Goal: Check status

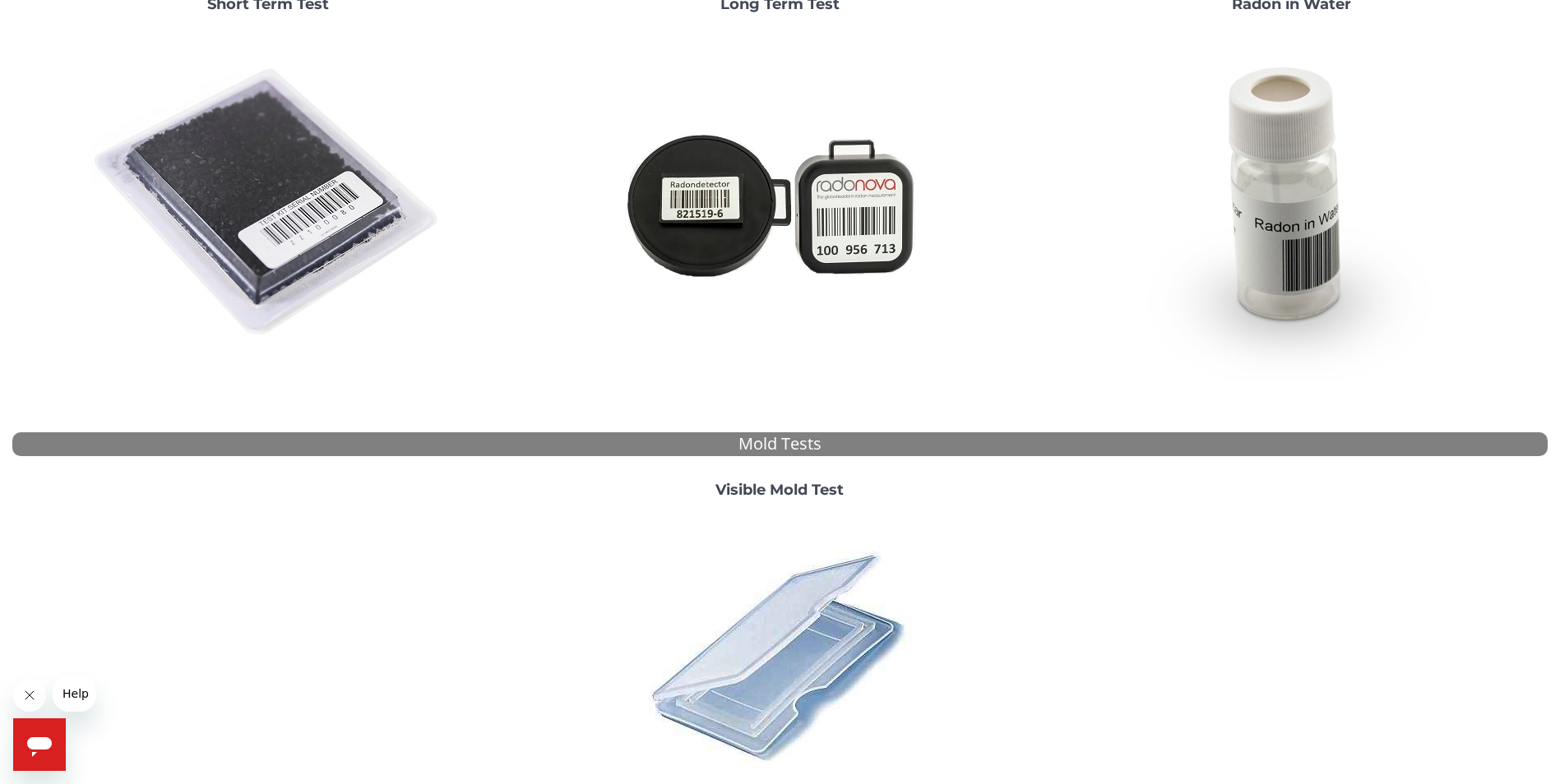
scroll to position [416, 0]
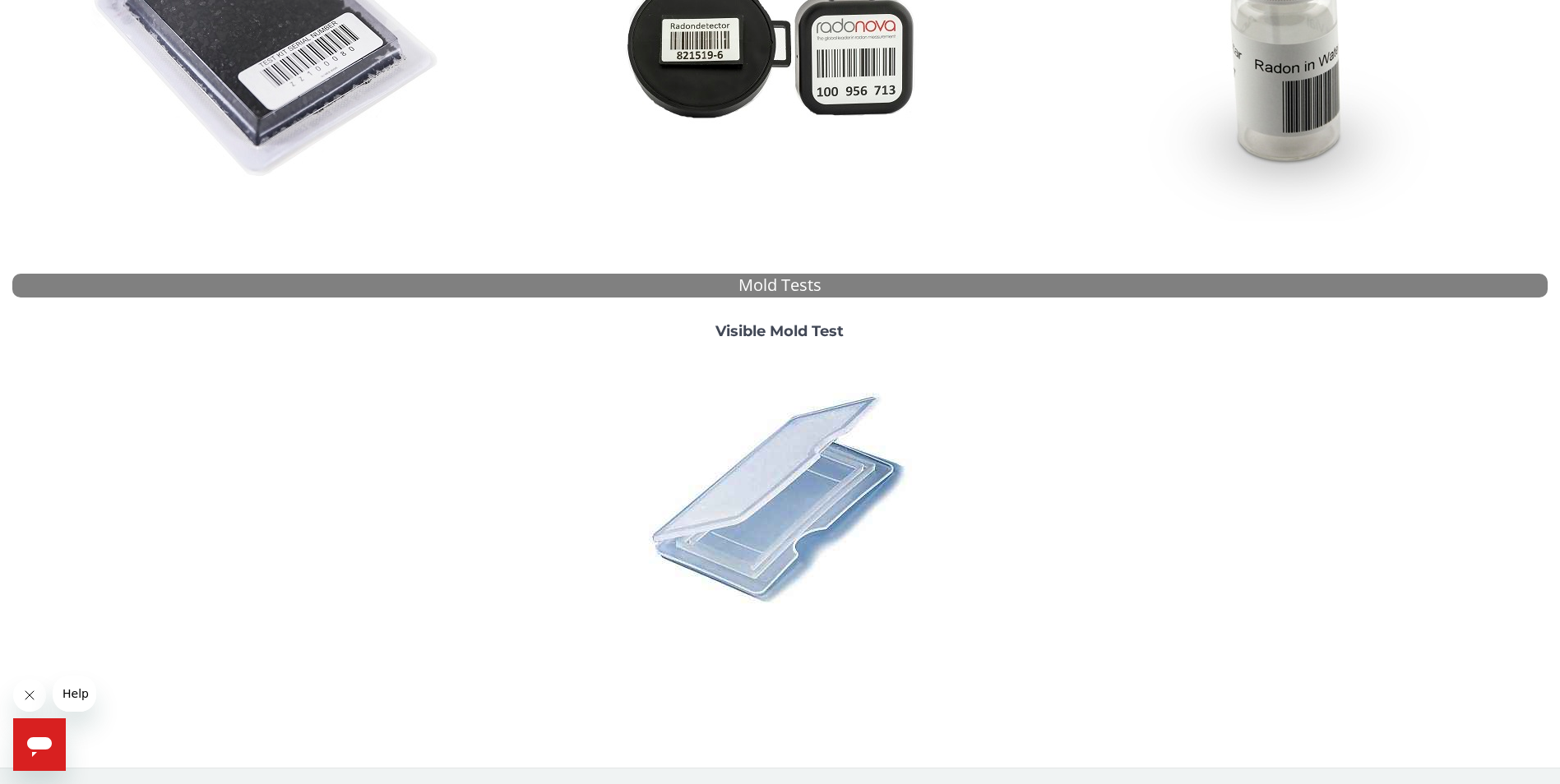
click at [787, 495] on img at bounding box center [780, 497] width 288 height 288
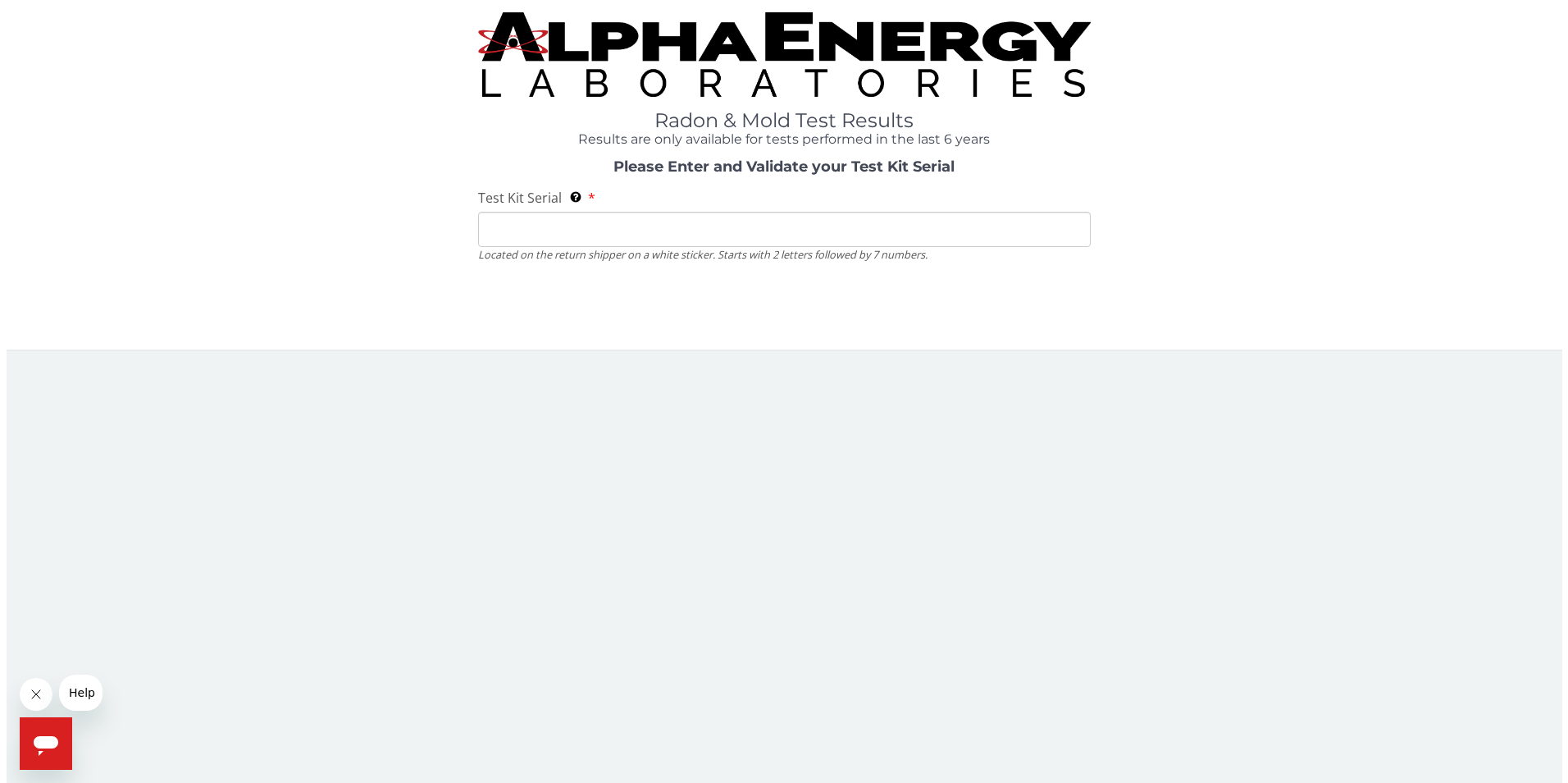
scroll to position [0, 0]
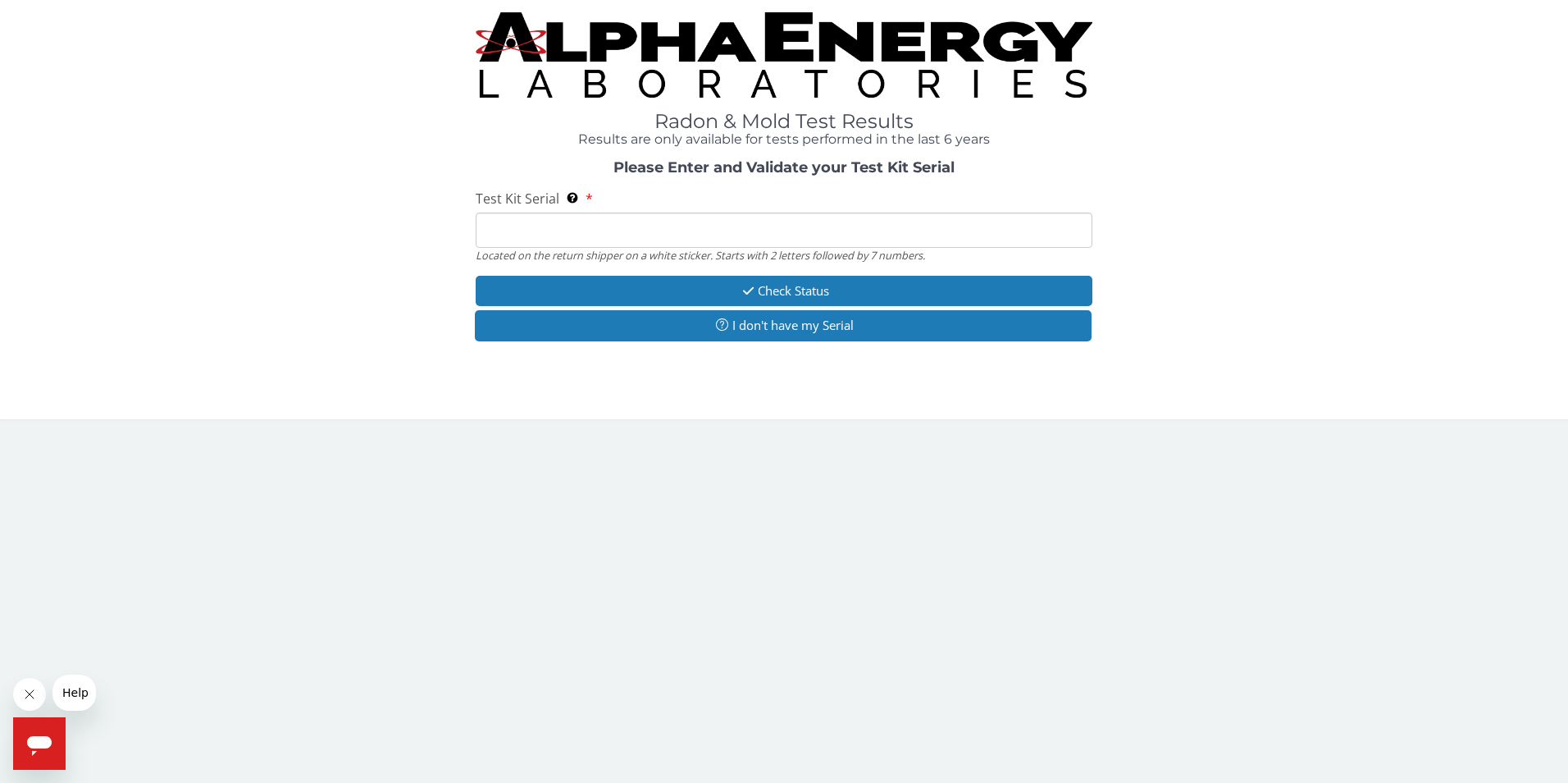
click at [715, 221] on input "Test Kit Serial Located on the return shipper on a white sticker. Starts with 2…" at bounding box center [784, 230] width 617 height 35
click at [650, 236] on input "Test Kit Serial Located on the return shipper on a white sticker. Starts with 2…" at bounding box center [784, 230] width 617 height 35
paste input "164678"
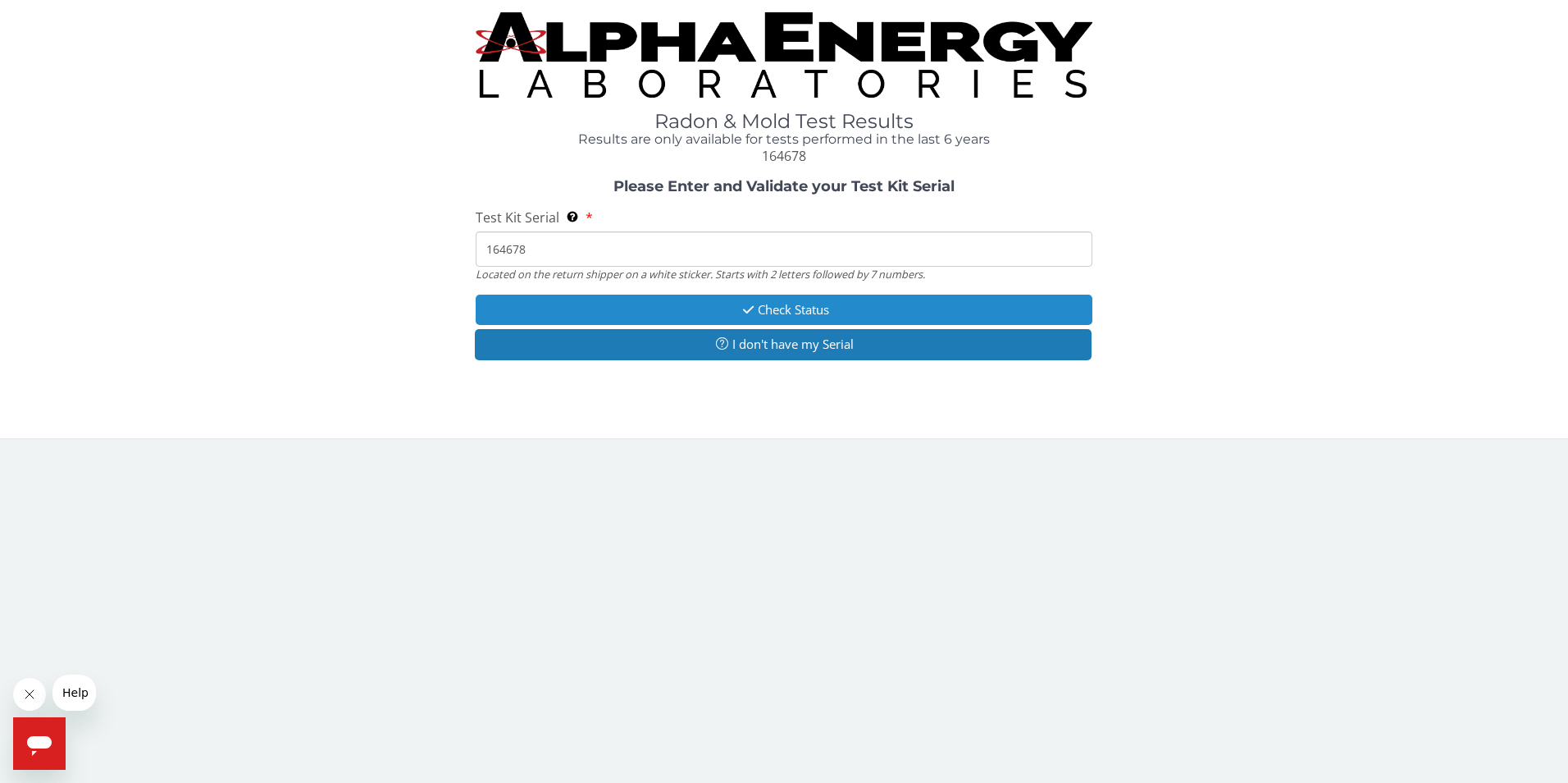
click at [739, 312] on icon "button" at bounding box center [748, 309] width 19 height 12
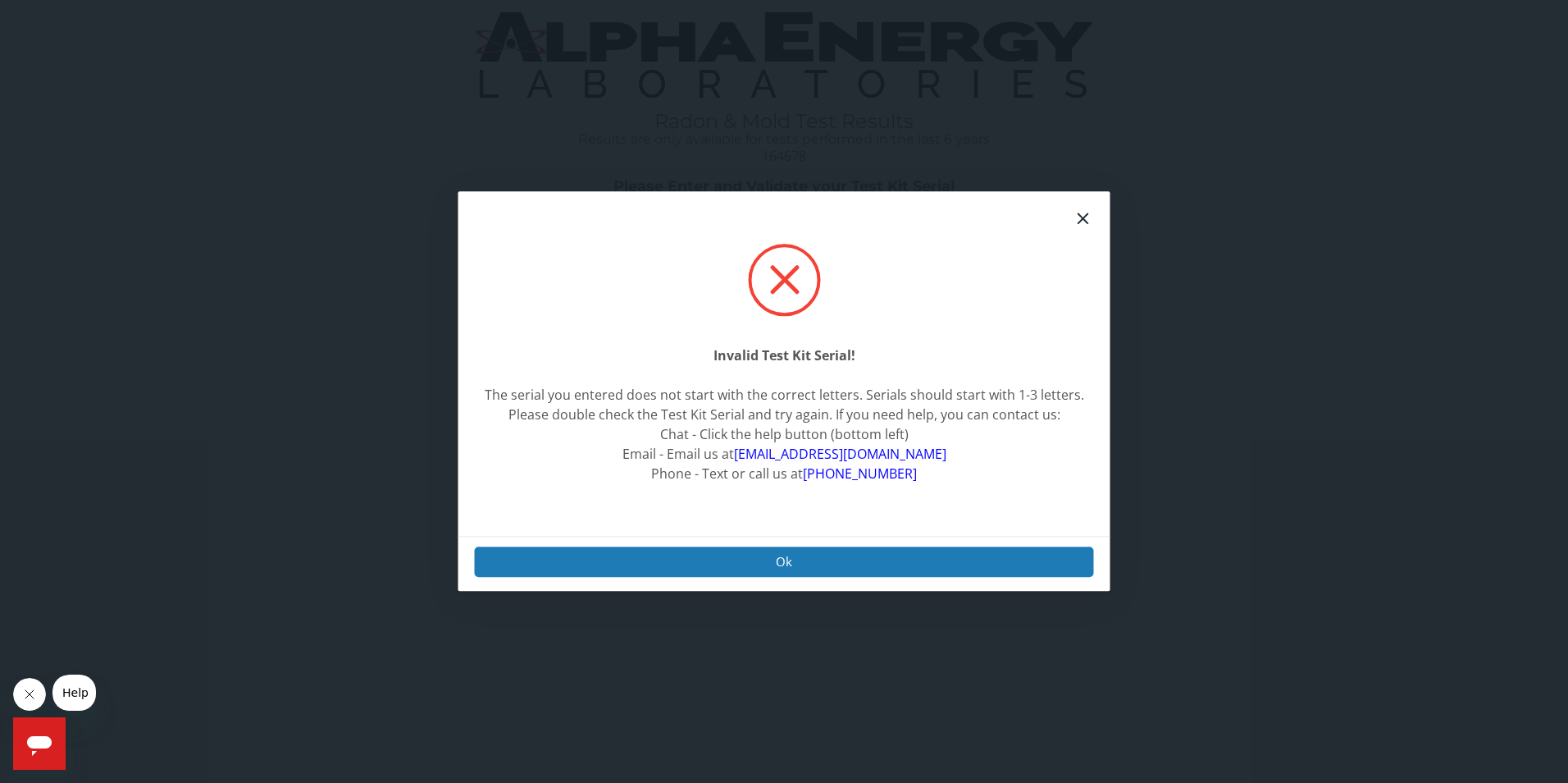
click at [1084, 218] on icon at bounding box center [1084, 219] width 20 height 20
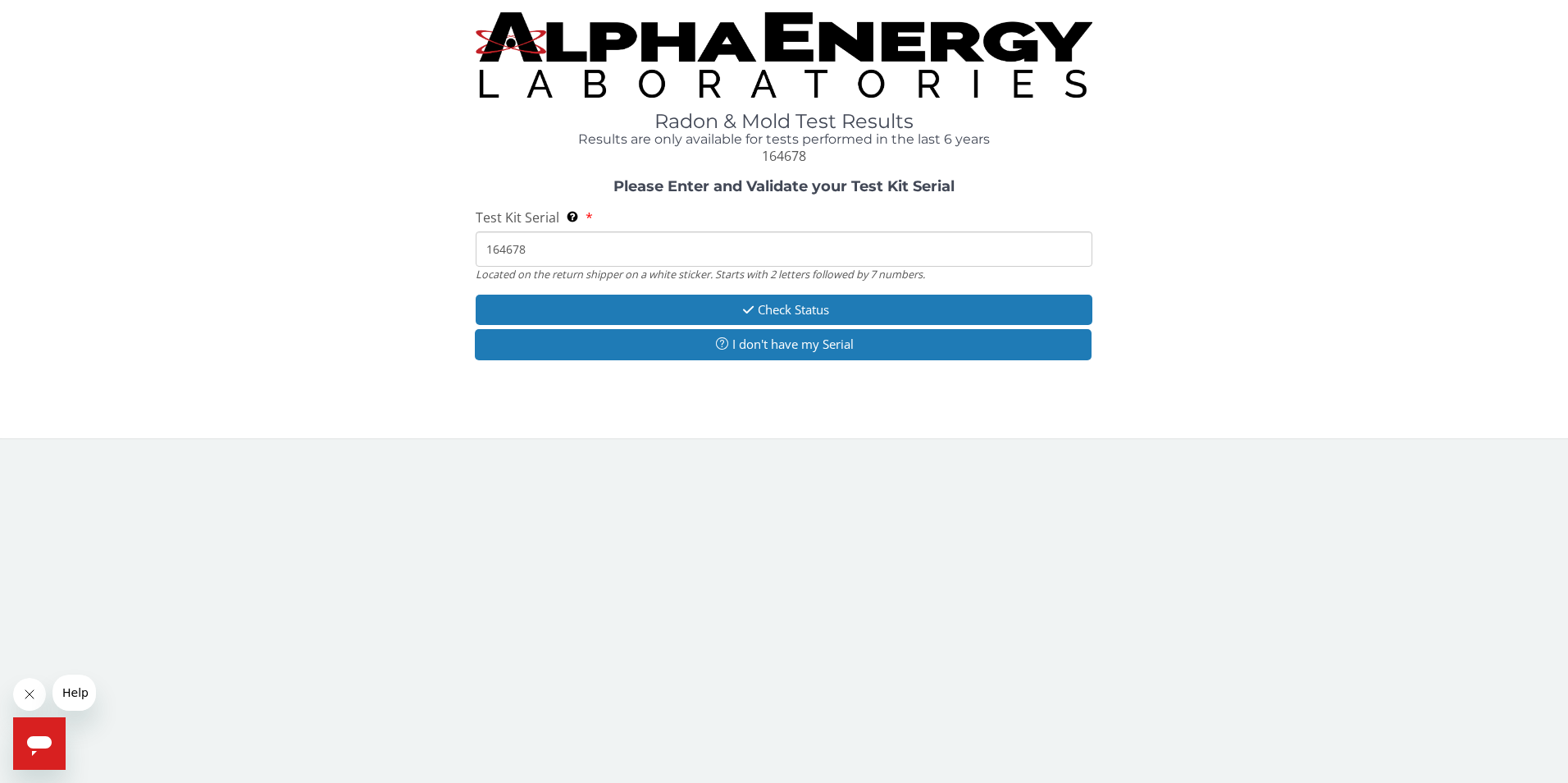
click at [488, 249] on input "164678" at bounding box center [784, 249] width 617 height 35
click at [563, 246] on input "164678" at bounding box center [784, 249] width 617 height 35
type input "164678"
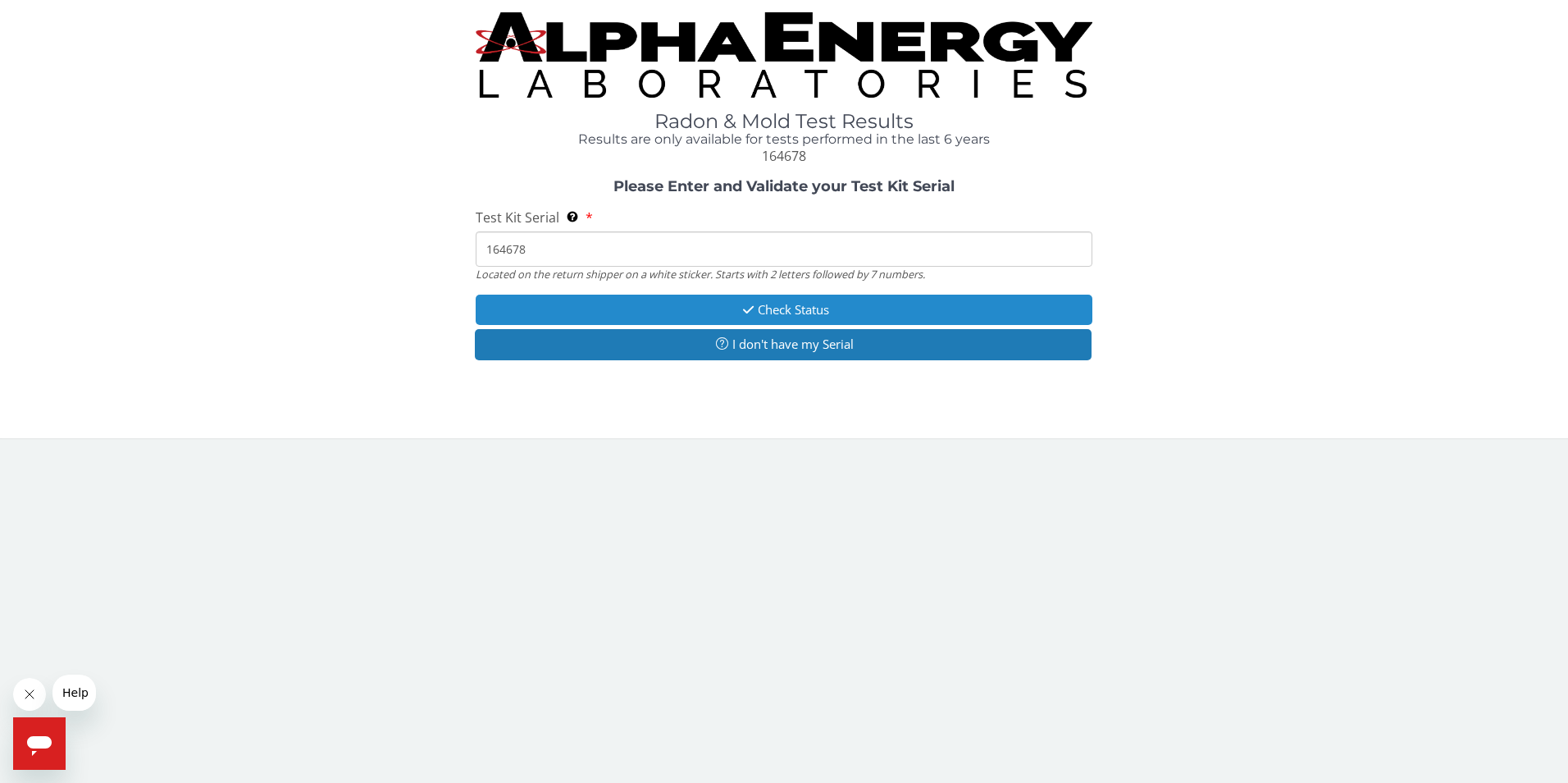
click at [649, 310] on button "Check Status" at bounding box center [784, 309] width 617 height 31
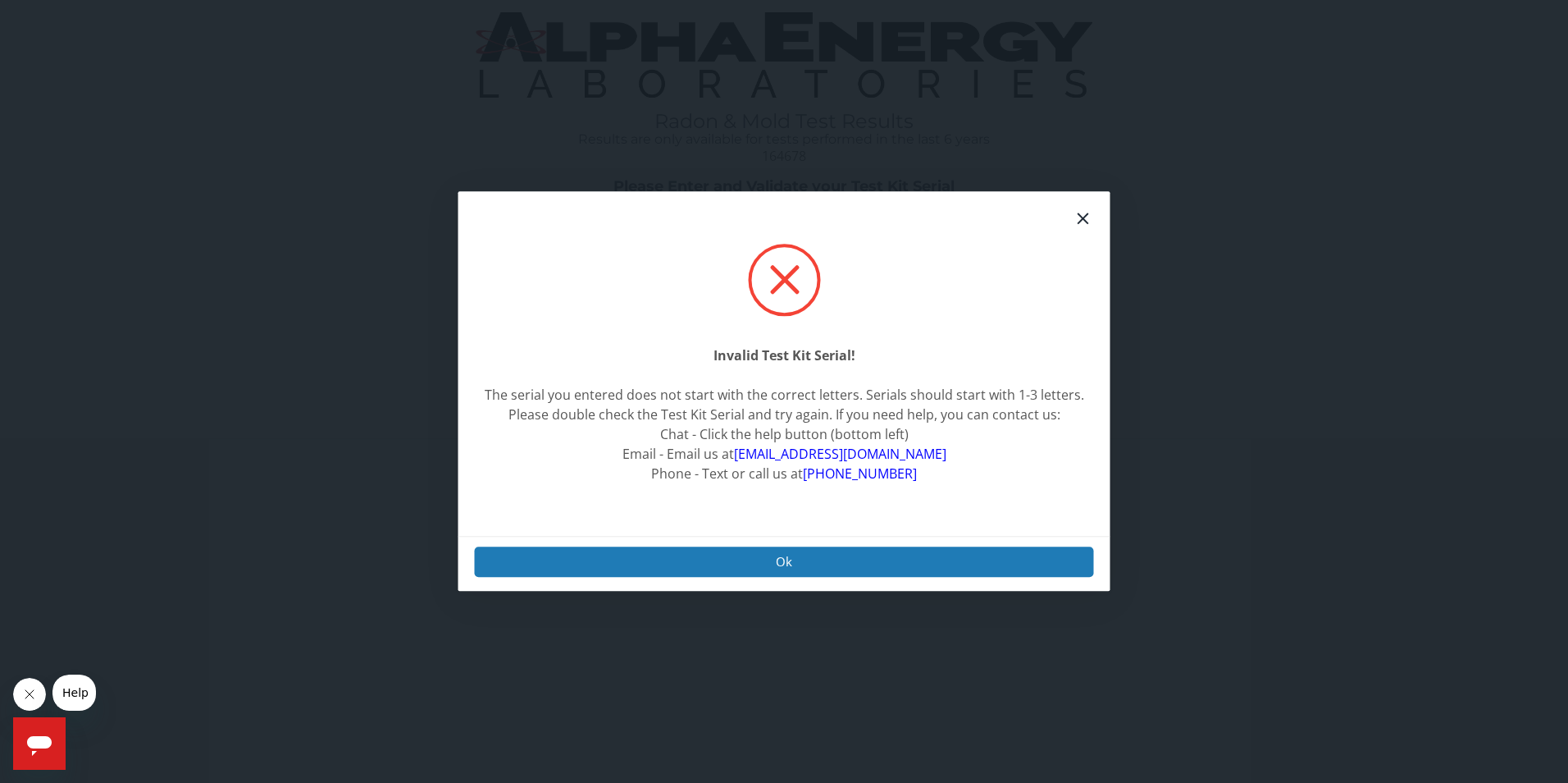
click at [1074, 220] on icon at bounding box center [1084, 219] width 20 height 20
